Goal: Task Accomplishment & Management: Complete application form

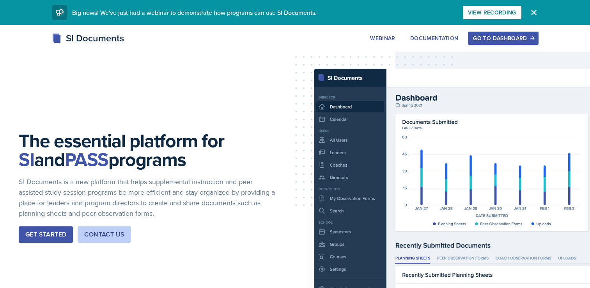
click at [500, 37] on div "Go to Dashboard" at bounding box center [503, 38] width 60 height 6
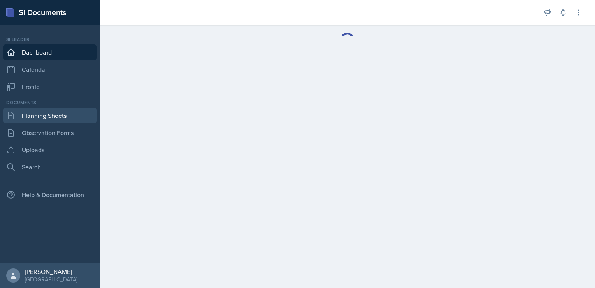
click at [47, 117] on link "Planning Sheets" at bounding box center [50, 116] width 94 height 16
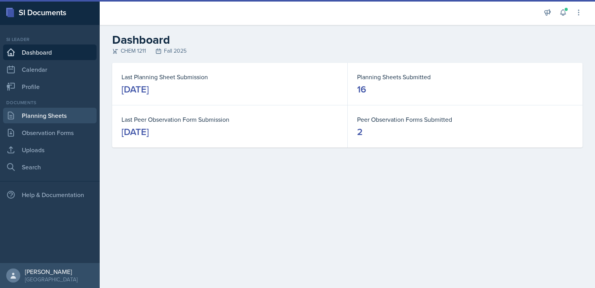
click at [56, 115] on link "Planning Sheets" at bounding box center [50, 116] width 94 height 16
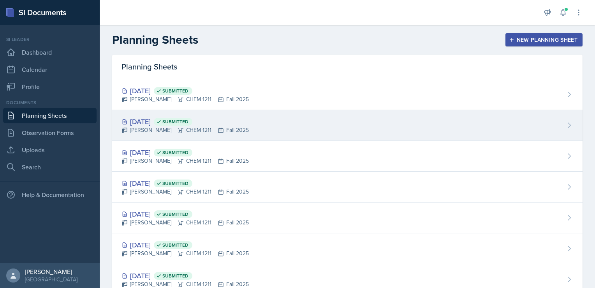
click at [217, 121] on div "[DATE] Submitted" at bounding box center [185, 121] width 127 height 11
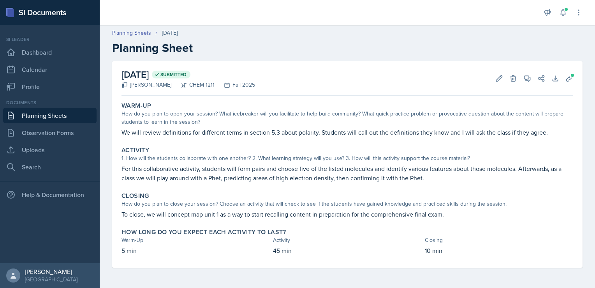
click at [48, 115] on link "Planning Sheets" at bounding box center [50, 116] width 94 height 16
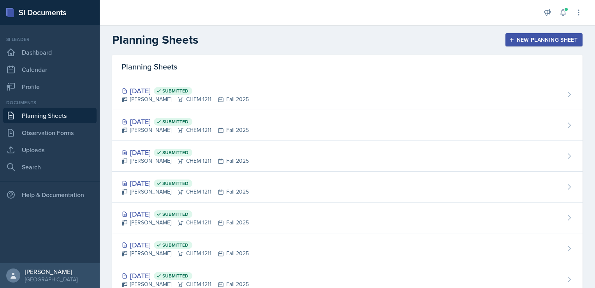
click at [511, 37] on div "New Planning Sheet" at bounding box center [544, 40] width 67 height 6
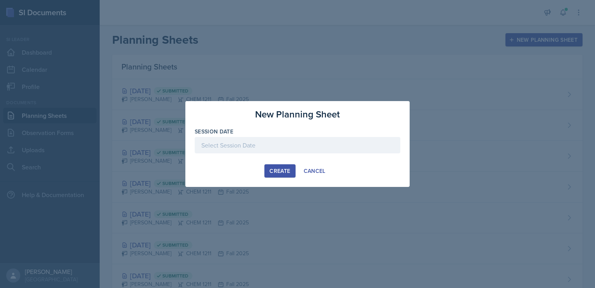
click at [267, 144] on div at bounding box center [298, 145] width 206 height 16
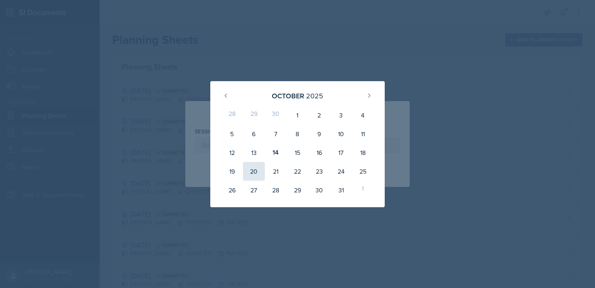
click at [256, 173] on div "20" at bounding box center [254, 171] width 22 height 19
type input "[DATE]"
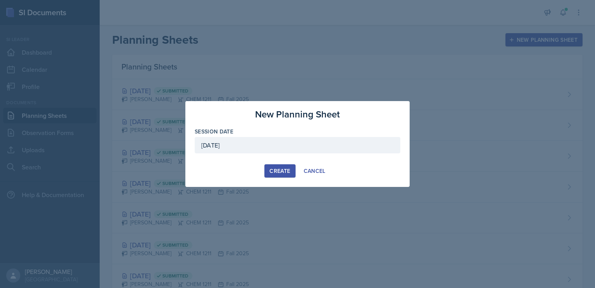
click at [287, 168] on div "Create" at bounding box center [280, 171] width 21 height 6
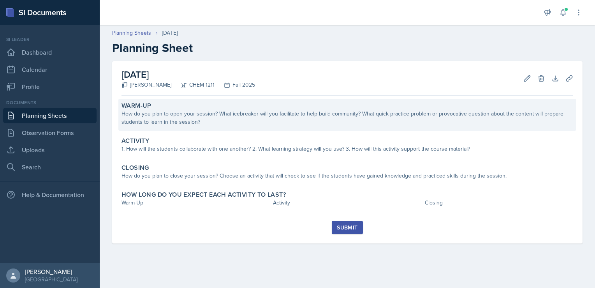
click at [251, 106] on div "Warm-Up" at bounding box center [348, 106] width 452 height 8
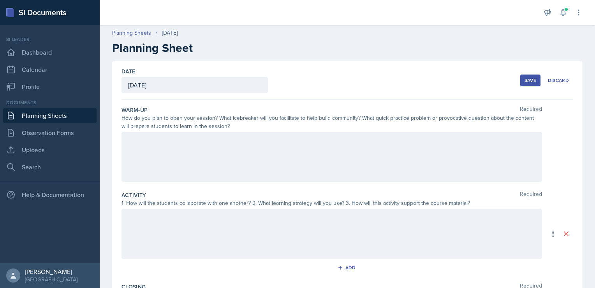
click at [248, 147] on div at bounding box center [332, 157] width 421 height 50
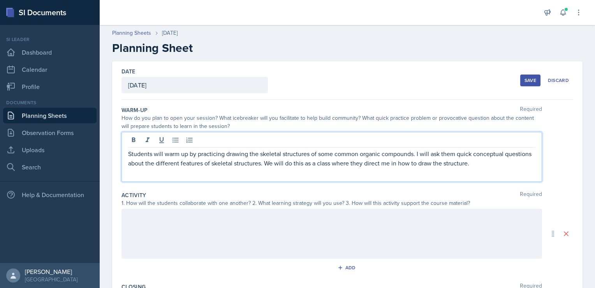
click at [235, 221] on div at bounding box center [332, 233] width 421 height 50
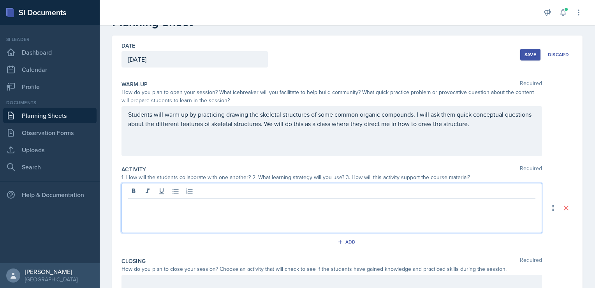
scroll to position [28, 0]
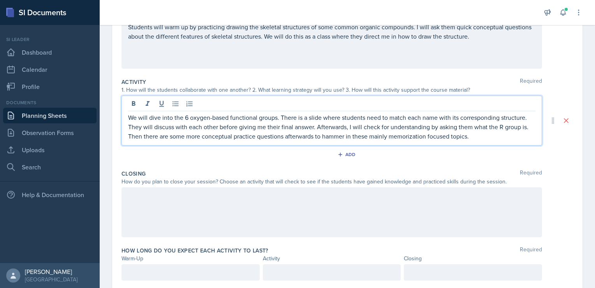
click at [341, 195] on p at bounding box center [332, 195] width 408 height 9
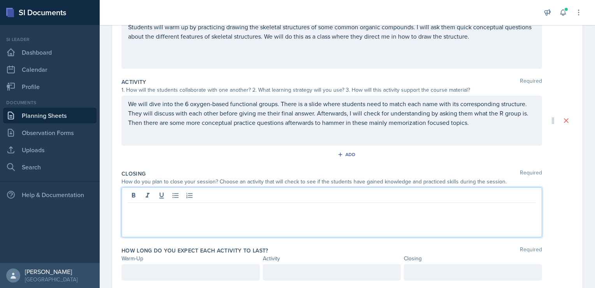
scroll to position [127, 0]
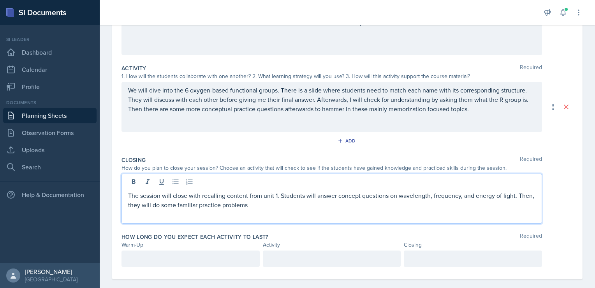
click at [191, 260] on div at bounding box center [191, 258] width 138 height 16
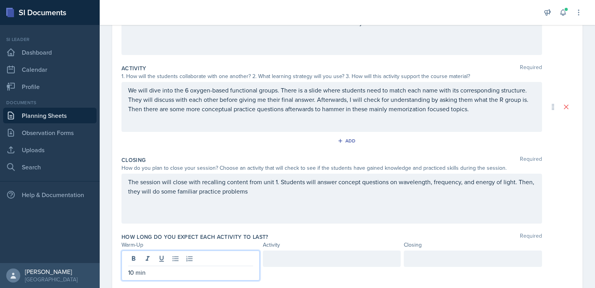
click at [285, 264] on div at bounding box center [332, 258] width 138 height 16
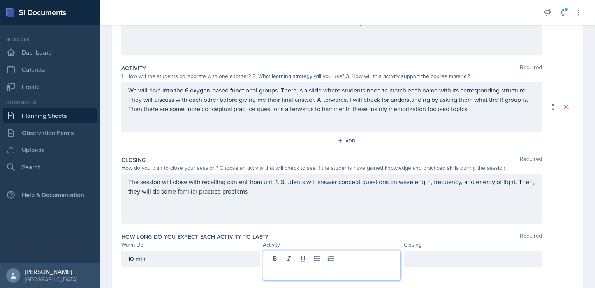
scroll to position [140, 0]
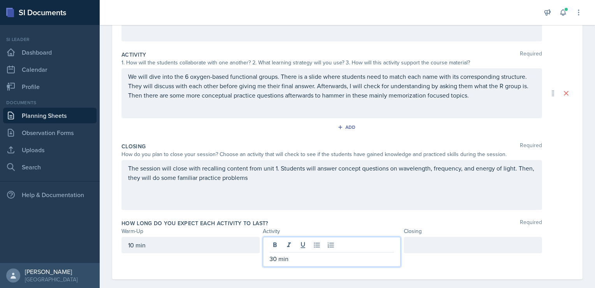
click at [416, 244] on div at bounding box center [473, 245] width 138 height 16
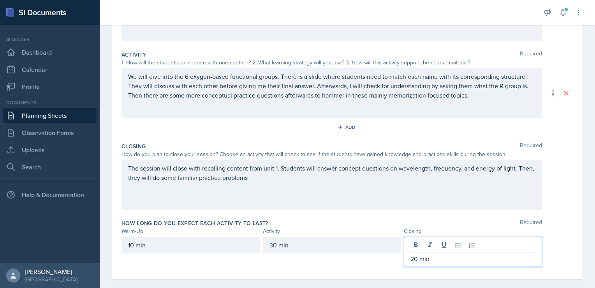
click at [438, 228] on div "Closing" at bounding box center [473, 231] width 138 height 8
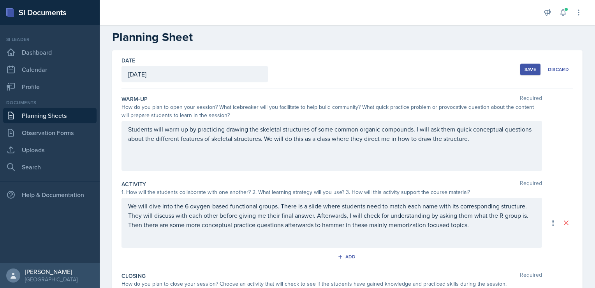
scroll to position [0, 0]
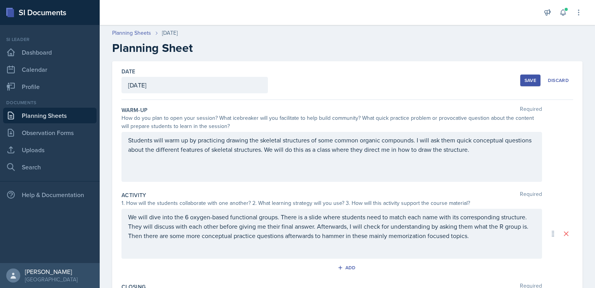
click at [528, 80] on div "Save" at bounding box center [531, 80] width 12 height 6
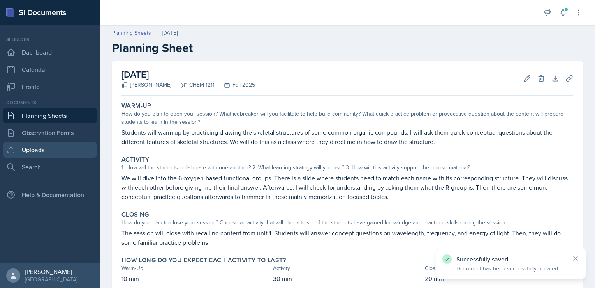
click at [38, 147] on link "Uploads" at bounding box center [50, 150] width 94 height 16
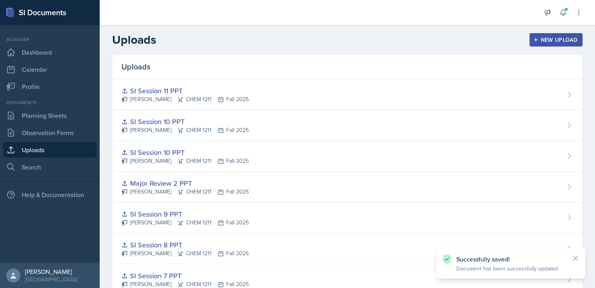
click at [563, 35] on button "New Upload" at bounding box center [556, 39] width 53 height 13
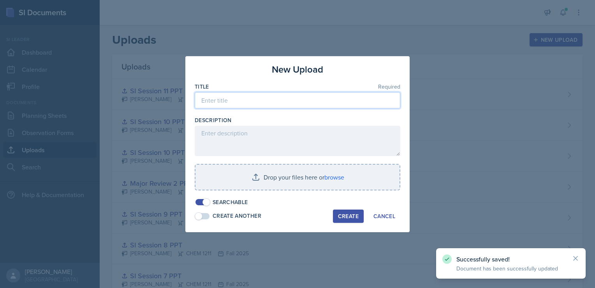
click at [302, 101] on input at bounding box center [298, 100] width 206 height 16
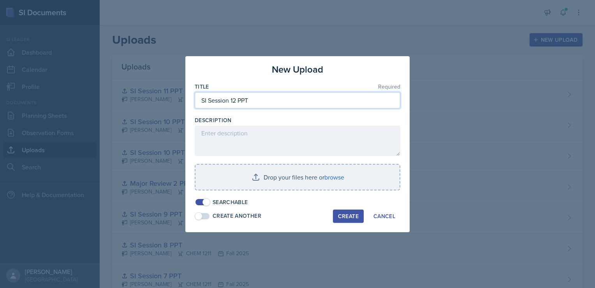
type input "SI Session 12 PPT"
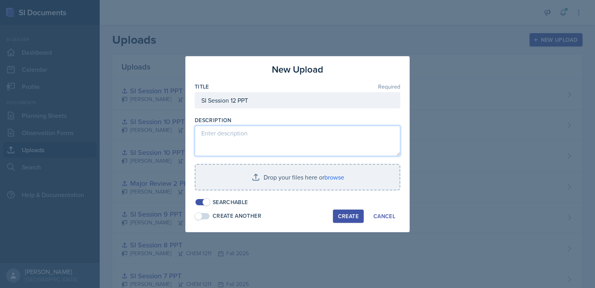
click at [253, 147] on textarea at bounding box center [298, 140] width 206 height 30
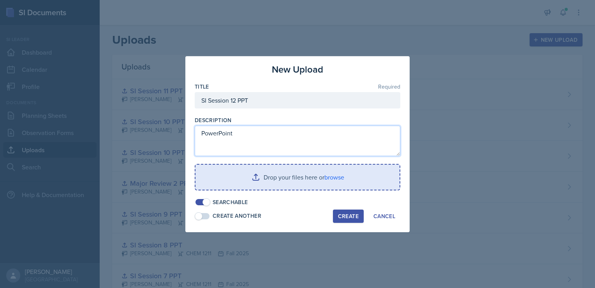
type textarea "PowerPoint"
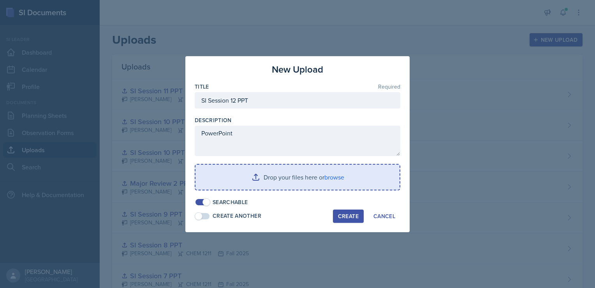
click at [334, 176] on input "file" at bounding box center [298, 176] width 204 height 25
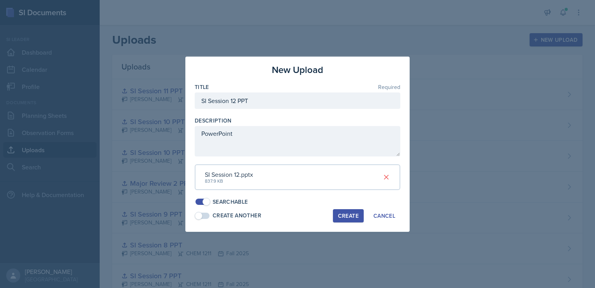
click at [347, 219] on button "Create" at bounding box center [348, 215] width 31 height 13
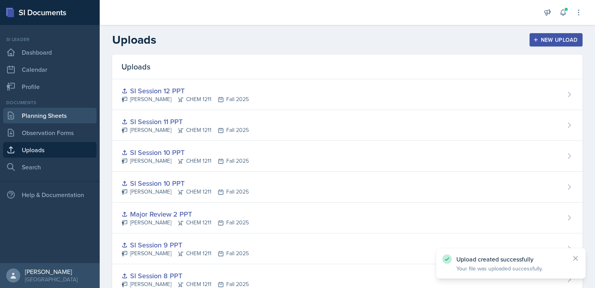
click at [62, 114] on link "Planning Sheets" at bounding box center [50, 116] width 94 height 16
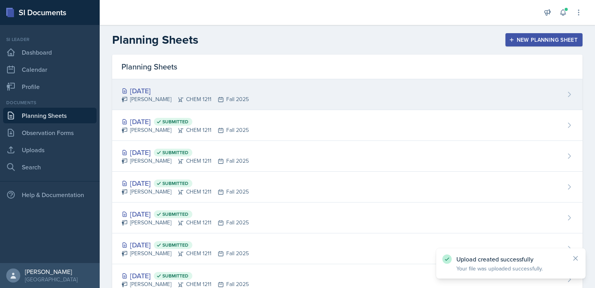
click at [320, 91] on div "[DATE] [PERSON_NAME] CHEM 1211 Fall 2025" at bounding box center [347, 94] width 471 height 31
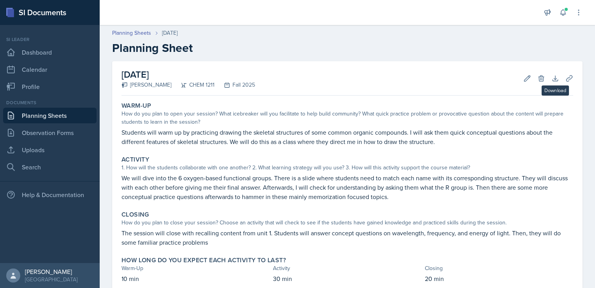
click at [556, 74] on div "Download Uploads" at bounding box center [560, 78] width 28 height 8
click at [566, 77] on icon at bounding box center [570, 78] width 8 height 8
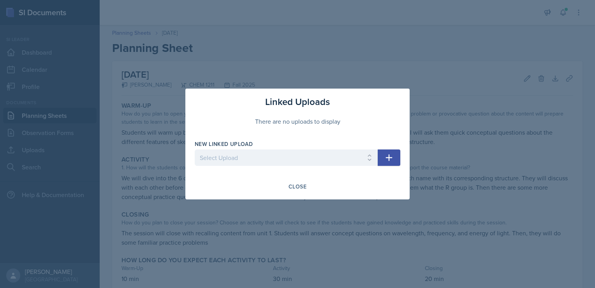
click at [326, 144] on div "New Linked Upload" at bounding box center [286, 144] width 183 height 8
click at [341, 156] on select "Select Upload SI Session 1 PPT SI Session 2 PPT SI Session 3 PPT SI Session 4 P…" at bounding box center [286, 157] width 183 height 16
select select "b684f9ea-4054-461c-8e1a-90c9ea48287d"
click at [195, 149] on select "Select Upload SI Session 1 PPT SI Session 2 PPT SI Session 3 PPT SI Session 4 P…" at bounding box center [286, 157] width 183 height 16
click at [397, 161] on button "button" at bounding box center [389, 157] width 23 height 16
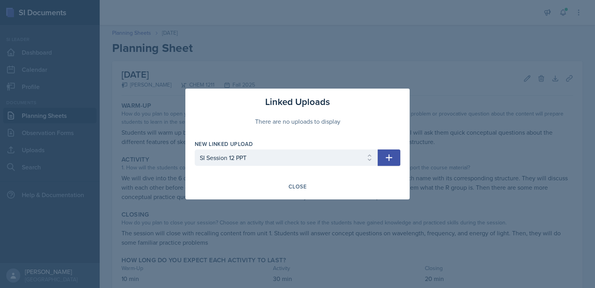
select select
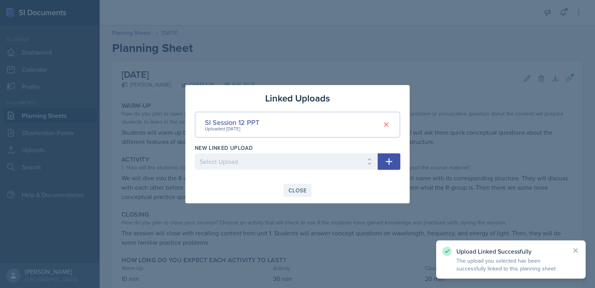
click at [298, 191] on div "Close" at bounding box center [298, 190] width 18 height 6
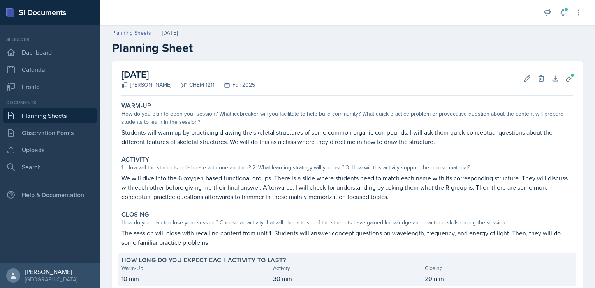
scroll to position [48, 0]
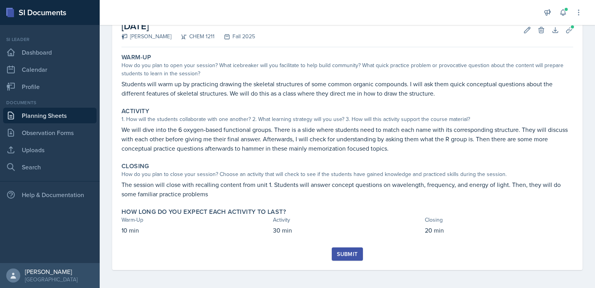
click at [343, 253] on div "Submit" at bounding box center [347, 254] width 21 height 6
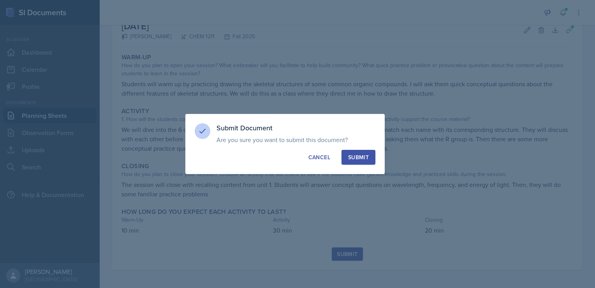
click at [364, 160] on div "Submit" at bounding box center [358, 157] width 21 height 8
